Goal: Task Accomplishment & Management: Manage account settings

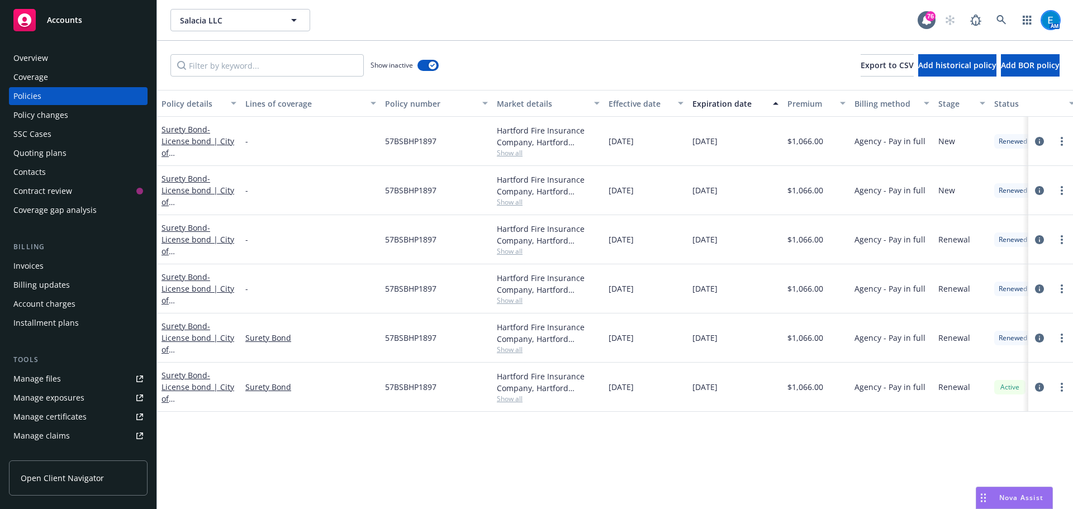
click at [1049, 21] on img at bounding box center [1051, 20] width 18 height 18
click at [977, 51] on link "Log out" at bounding box center [1004, 50] width 112 height 22
